Goal: Information Seeking & Learning: Find specific page/section

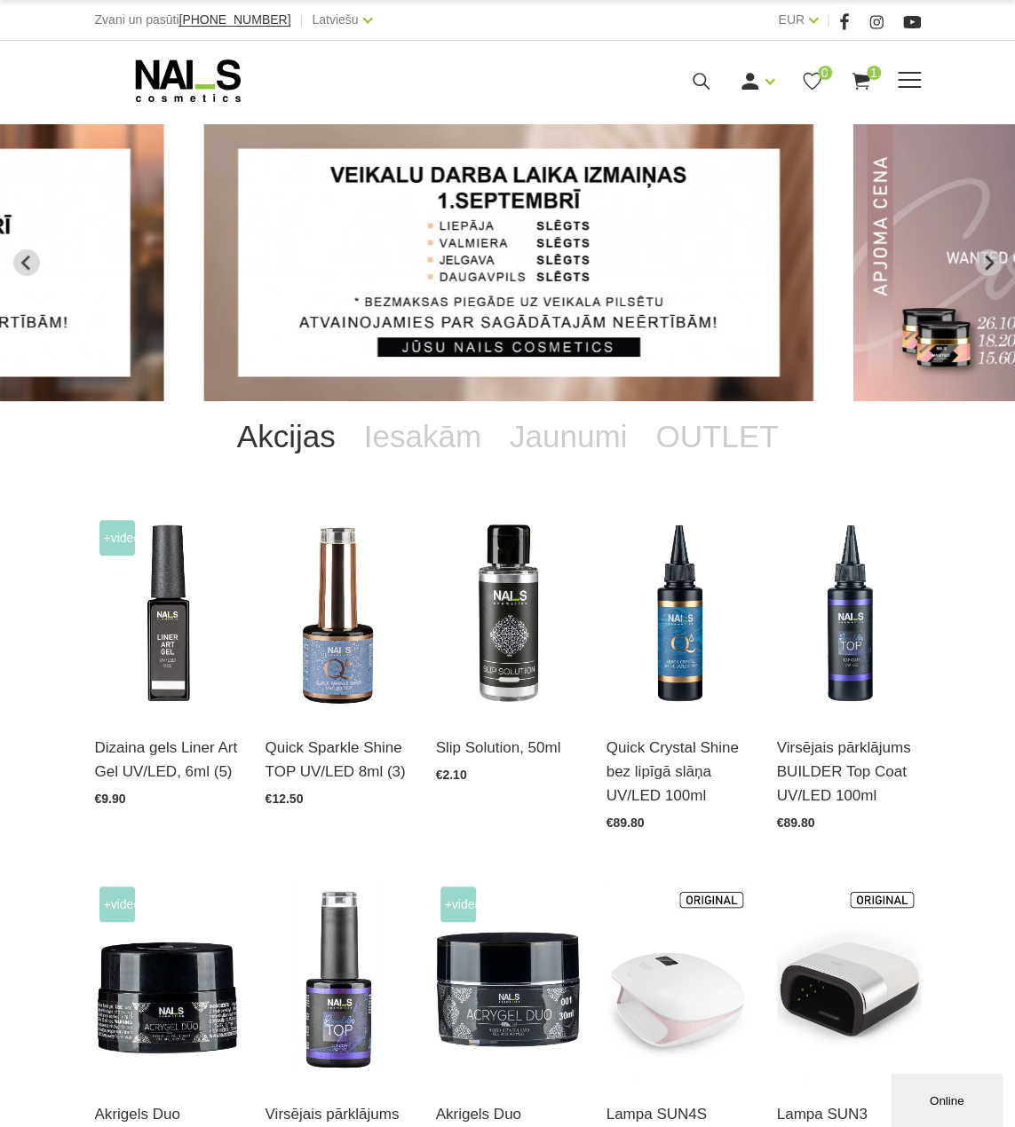
click at [707, 83] on icon at bounding box center [701, 81] width 22 height 22
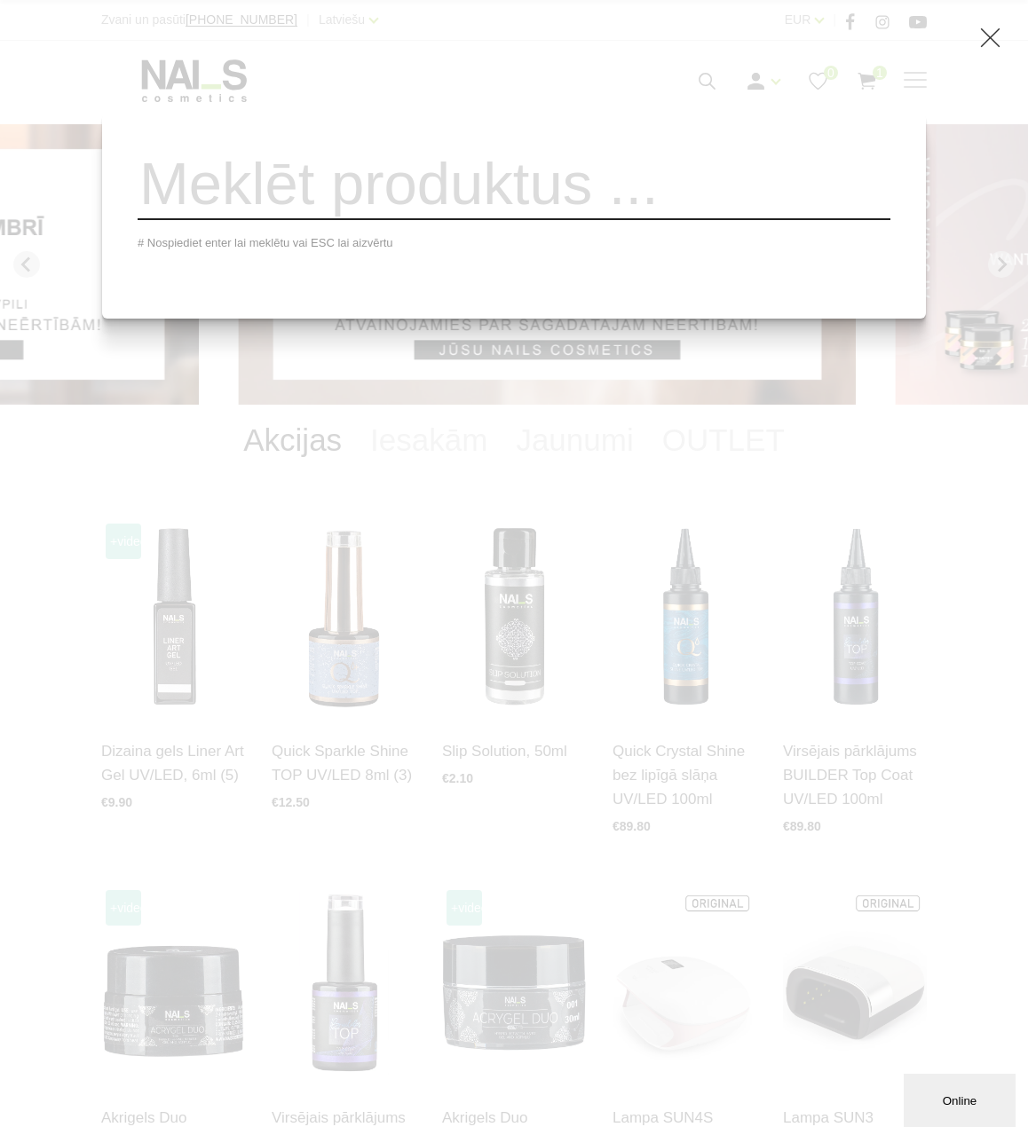
click at [541, 207] on input "search" at bounding box center [514, 184] width 753 height 72
type input "doz"
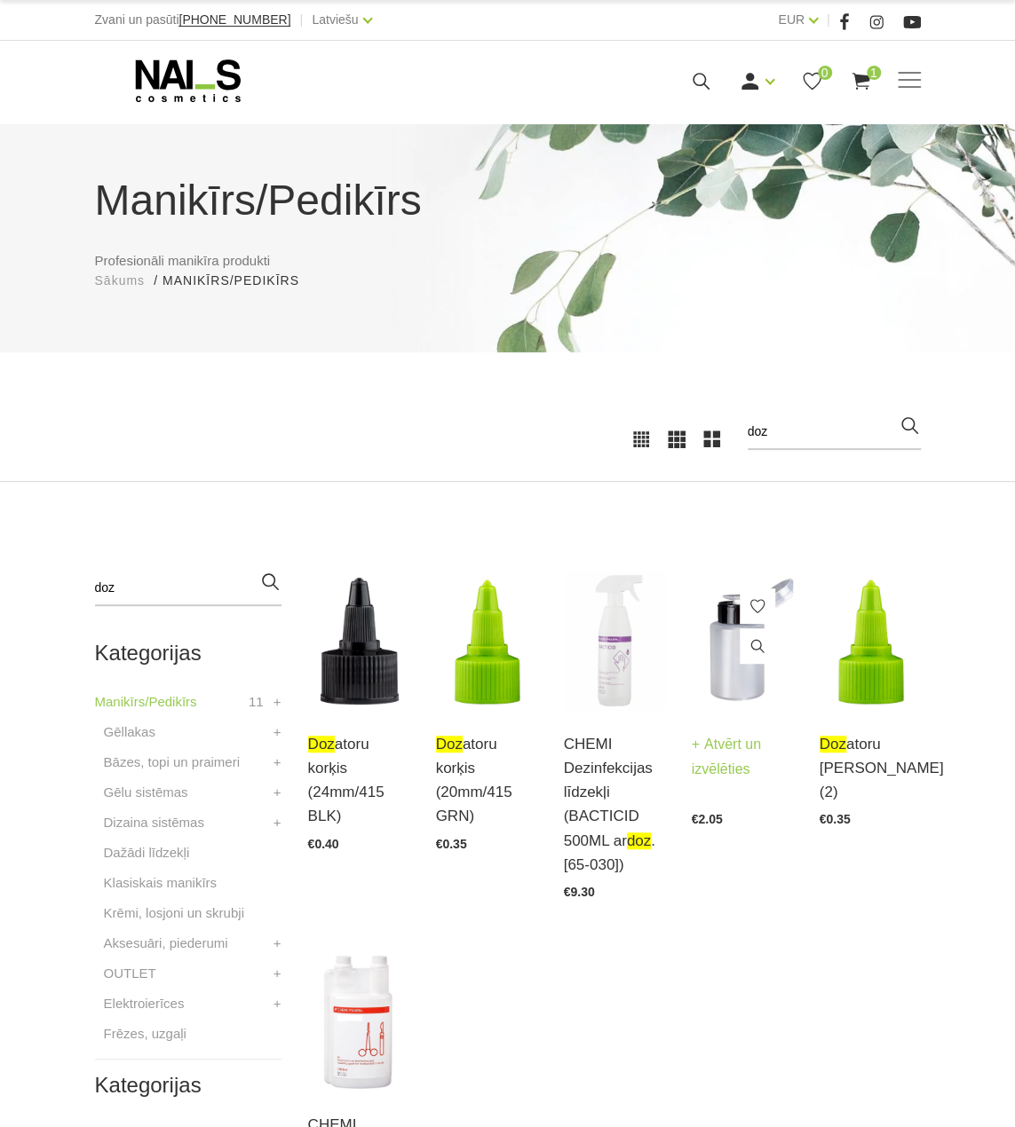
click at [715, 669] on img at bounding box center [742, 640] width 101 height 139
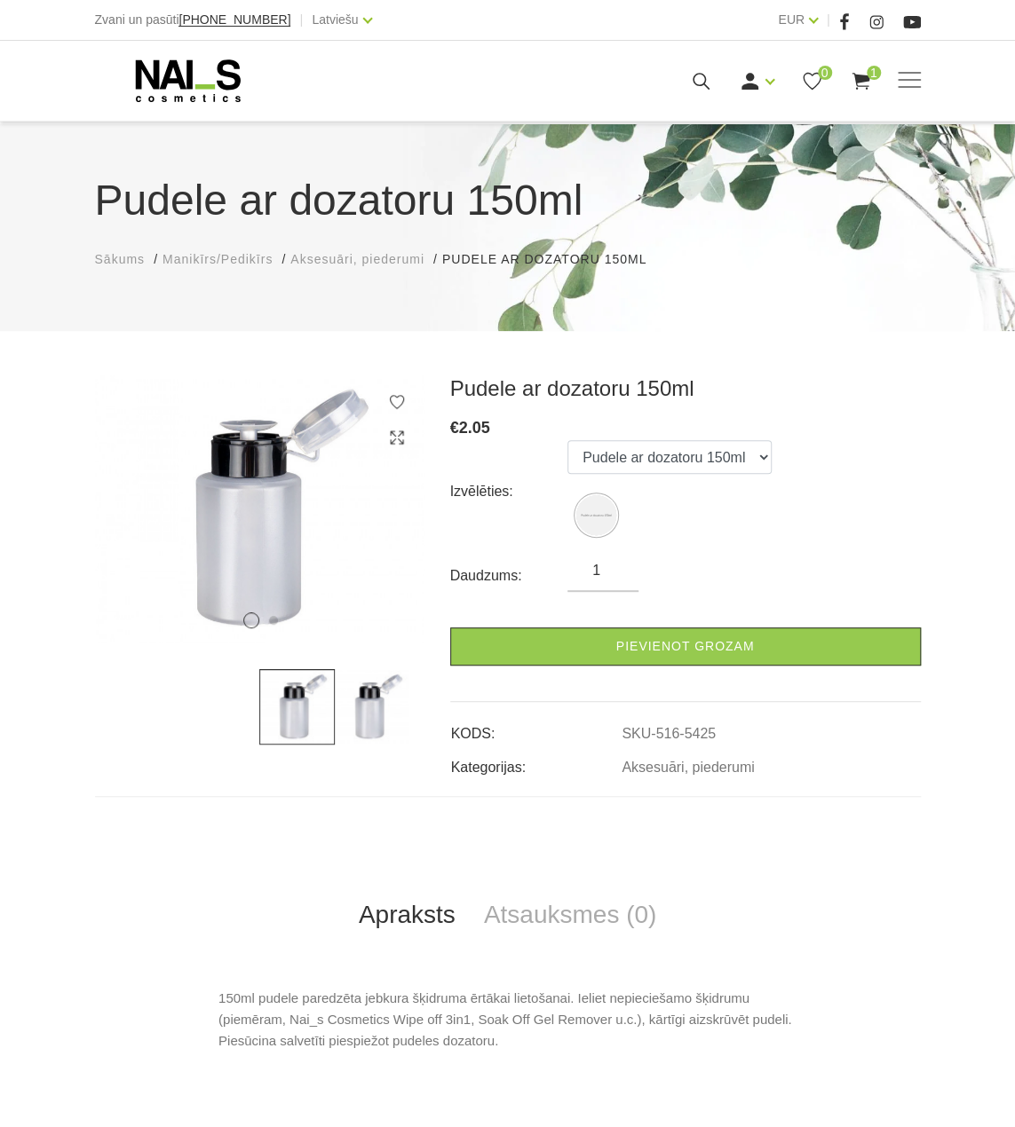
scroll to position [328, 0]
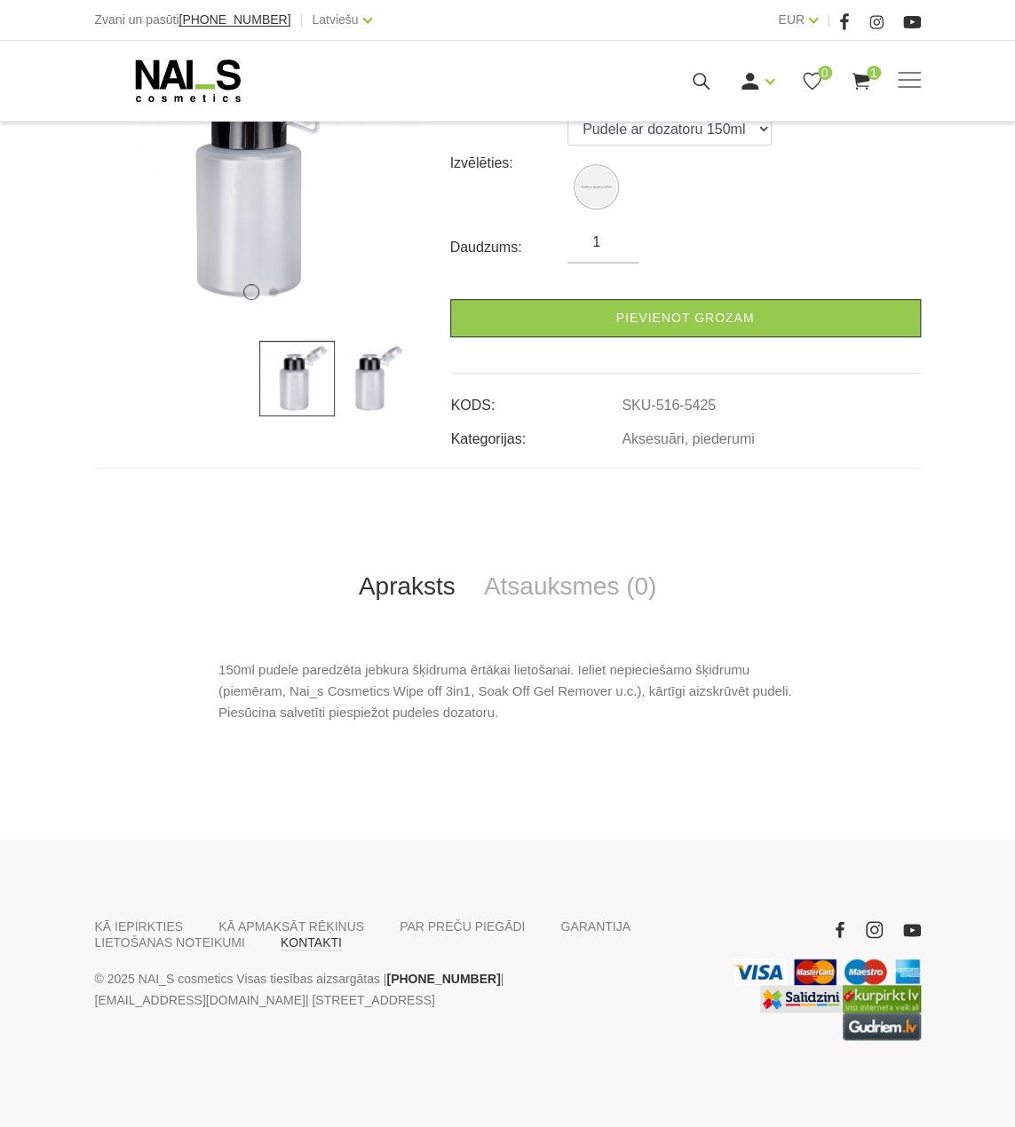
click at [281, 937] on link "KONTAKTI" at bounding box center [311, 943] width 61 height 16
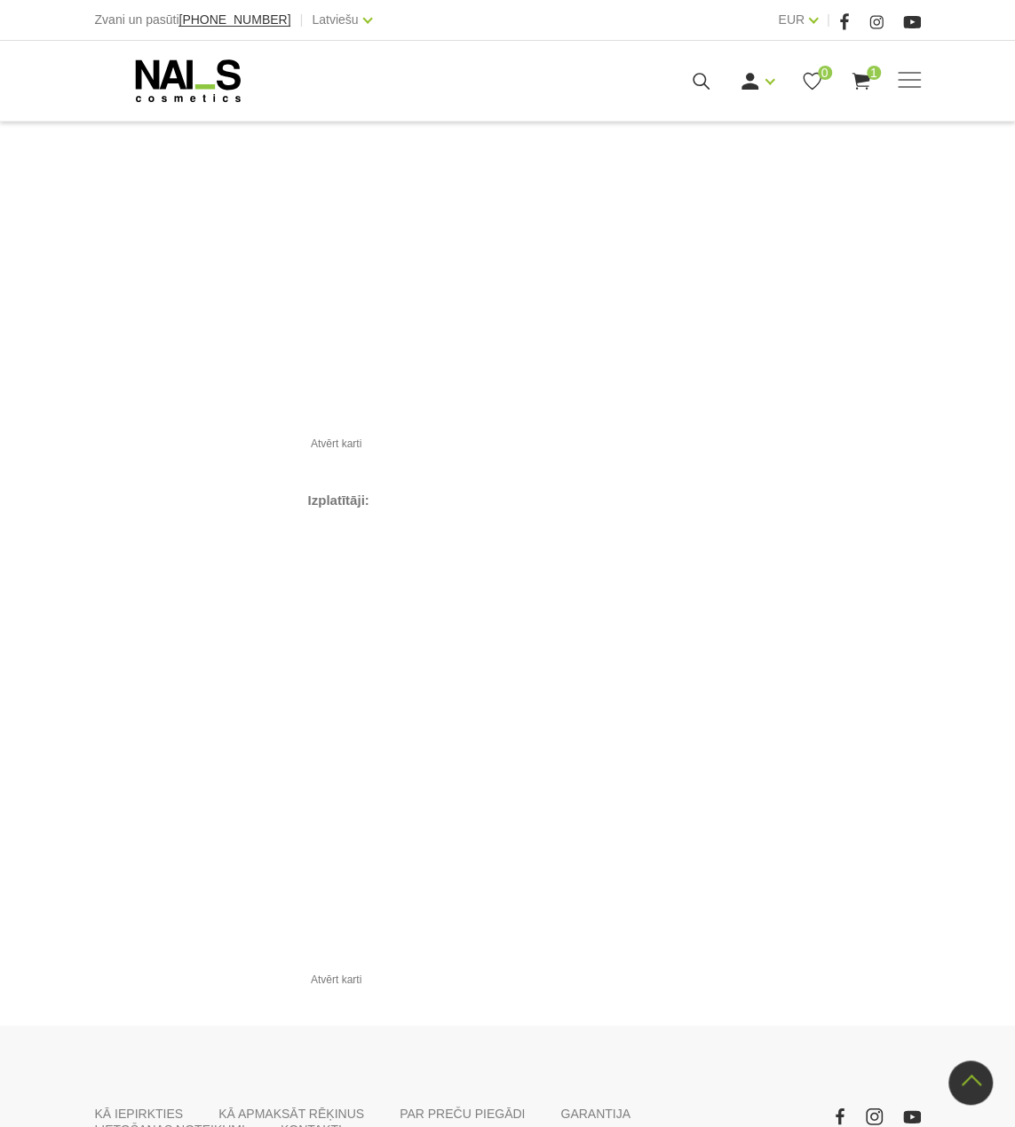
scroll to position [1616, 0]
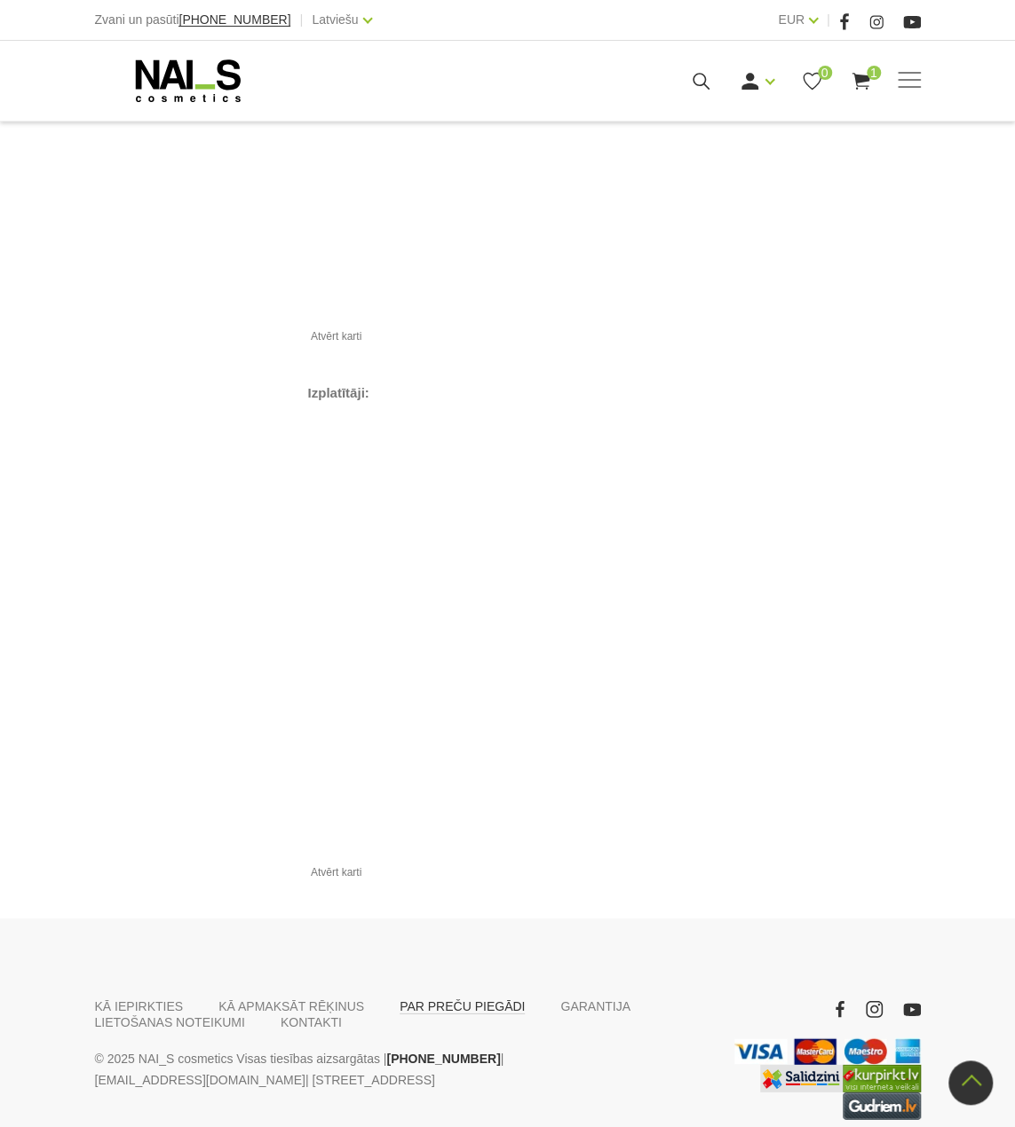
click at [449, 999] on link "PAR PREČU PIEGĀDI" at bounding box center [461, 1007] width 125 height 16
